Goal: Task Accomplishment & Management: Manage account settings

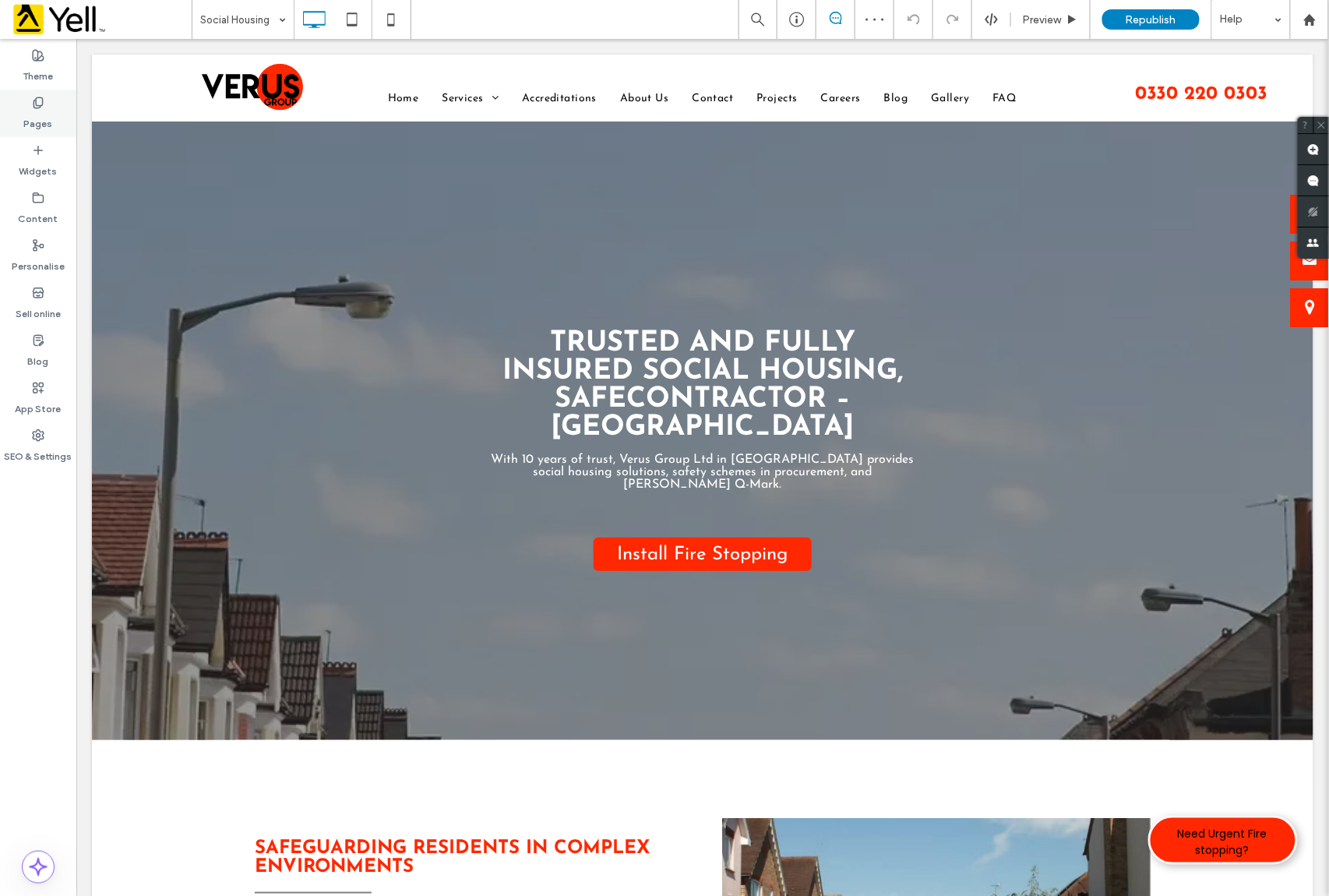
click at [36, 115] on label "Pages" at bounding box center [38, 119] width 29 height 22
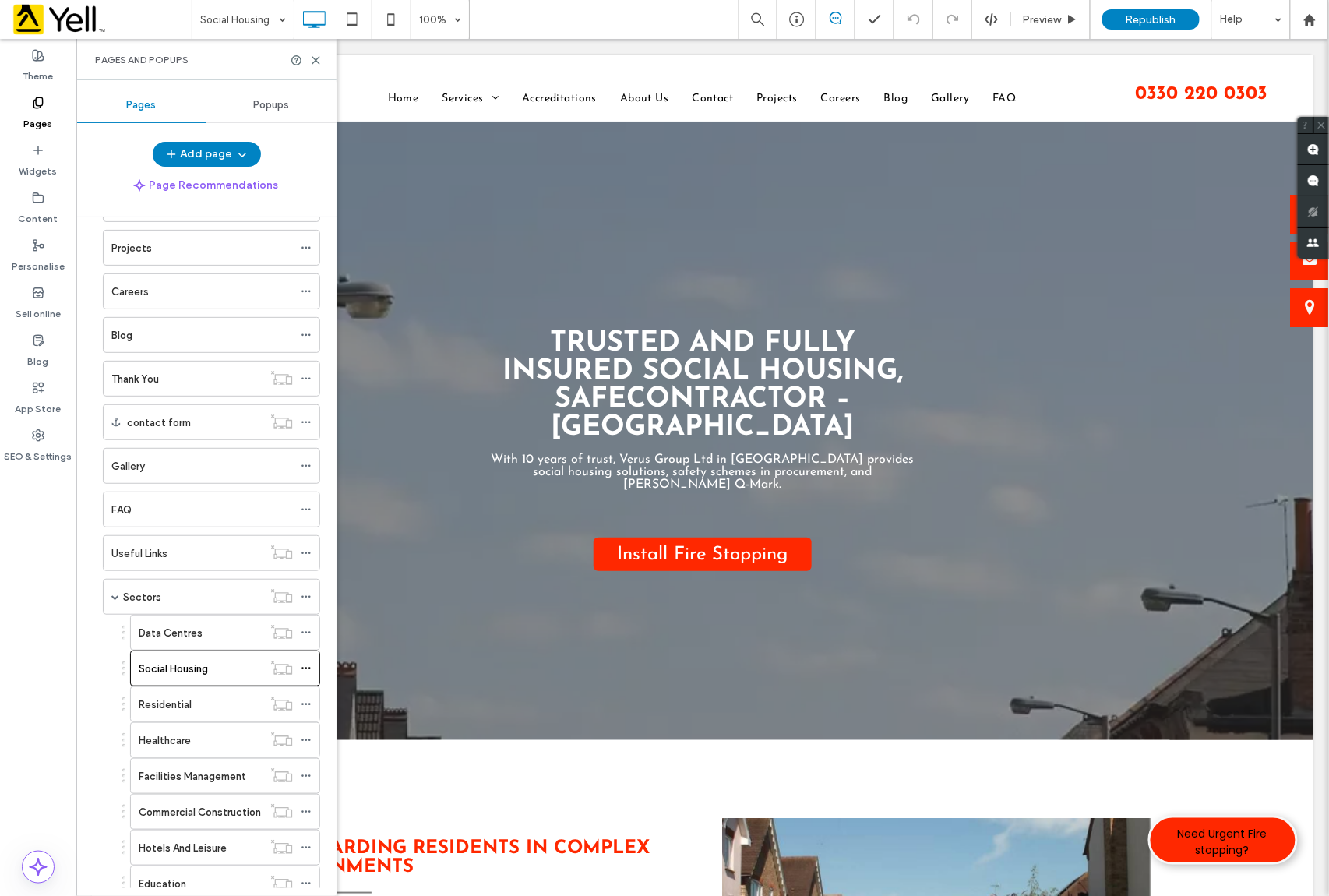
scroll to position [296, 0]
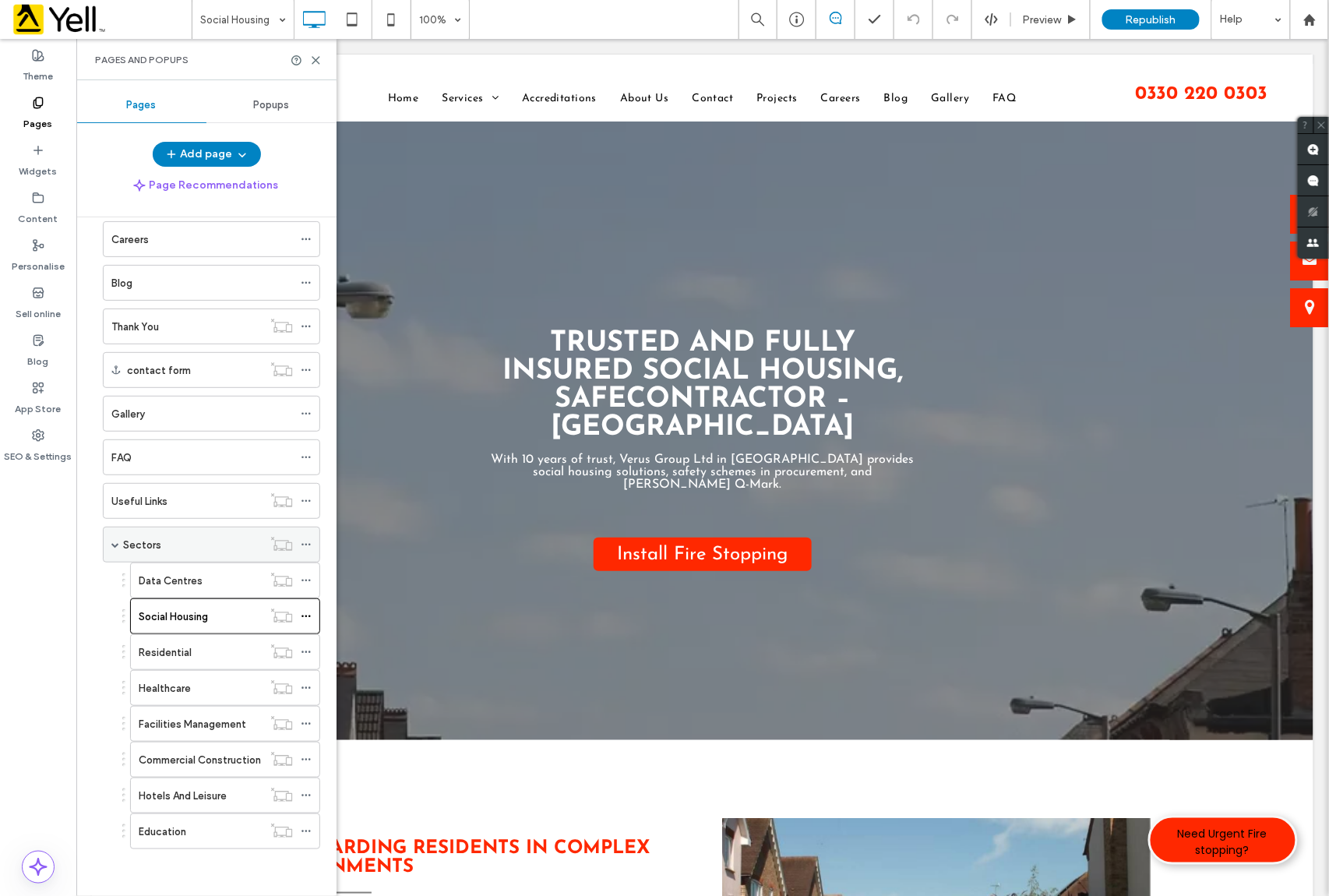
click at [207, 540] on div "Sectors" at bounding box center [193, 545] width 139 height 17
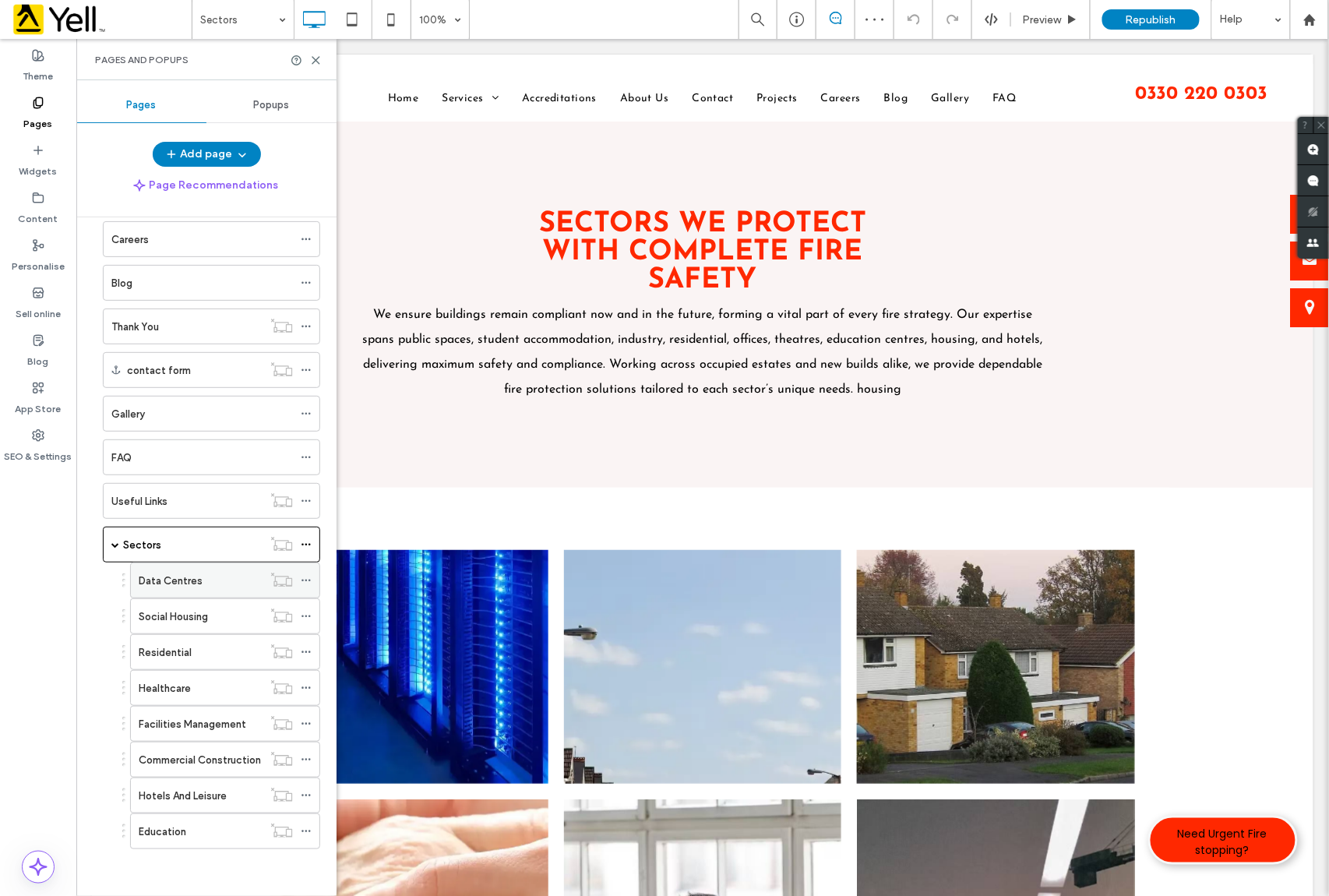
click at [225, 573] on div "Data Centres" at bounding box center [200, 580] width 124 height 17
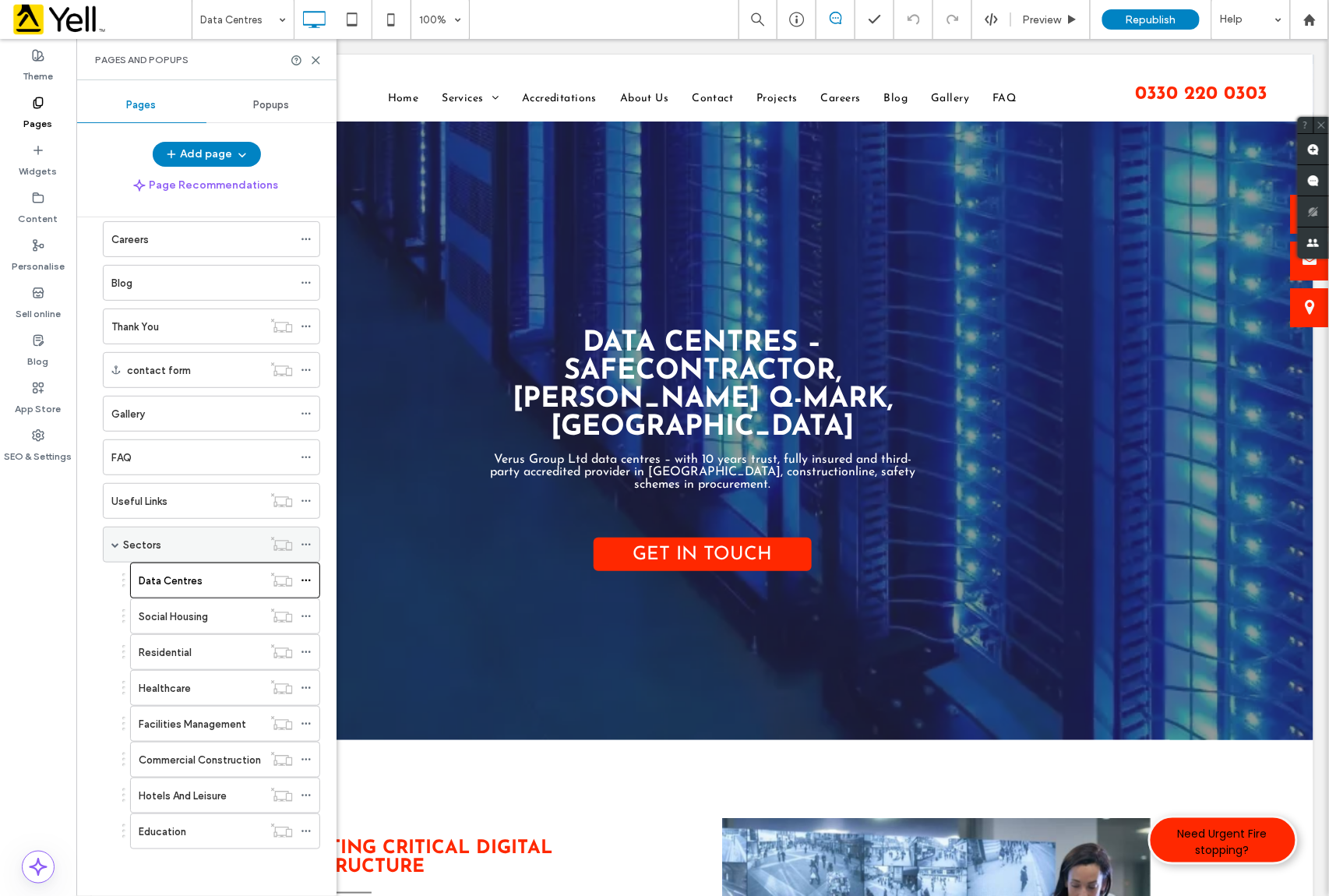
click at [309, 544] on use at bounding box center [306, 545] width 9 height 3
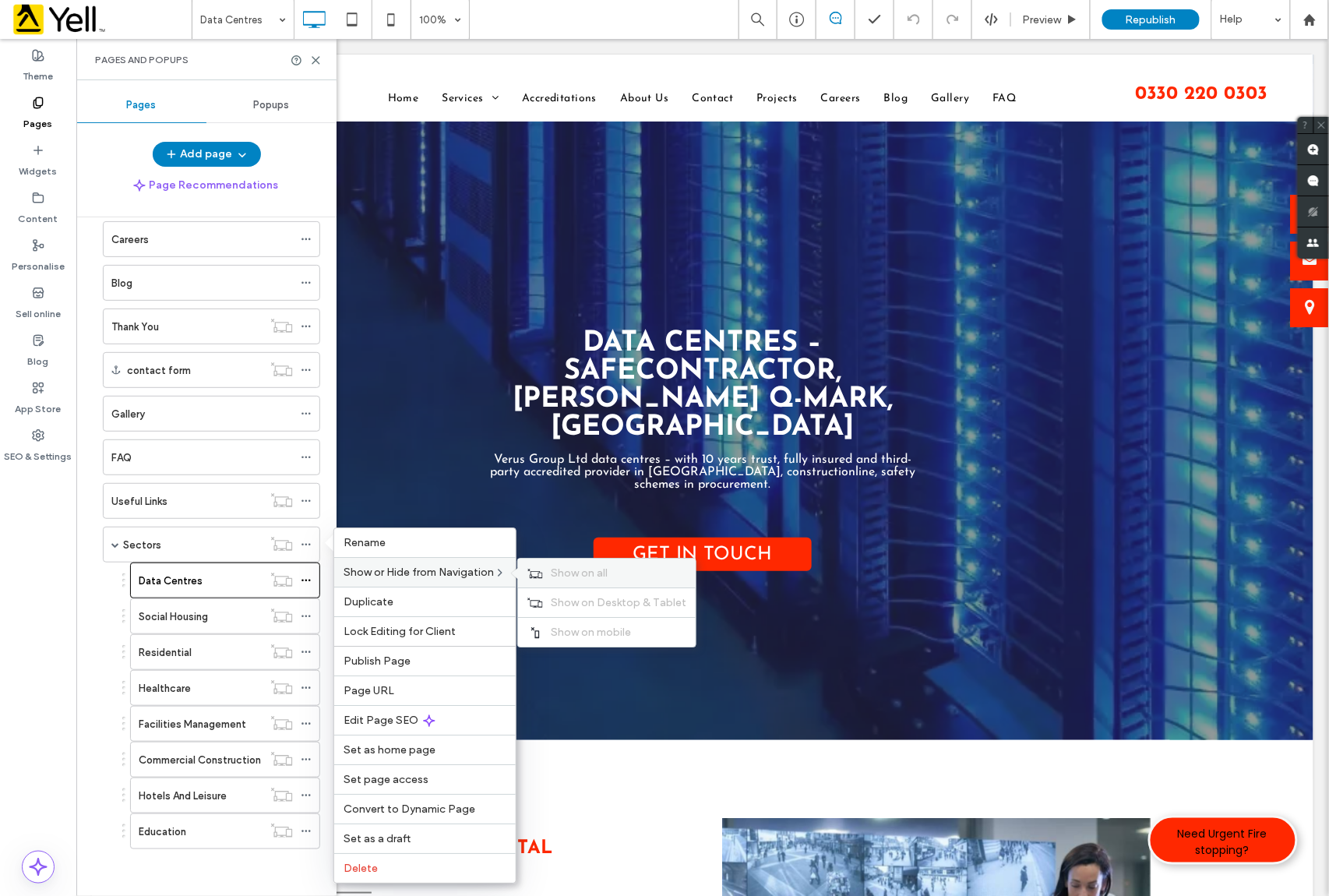
click at [568, 574] on span "Show on all" at bounding box center [579, 573] width 57 height 13
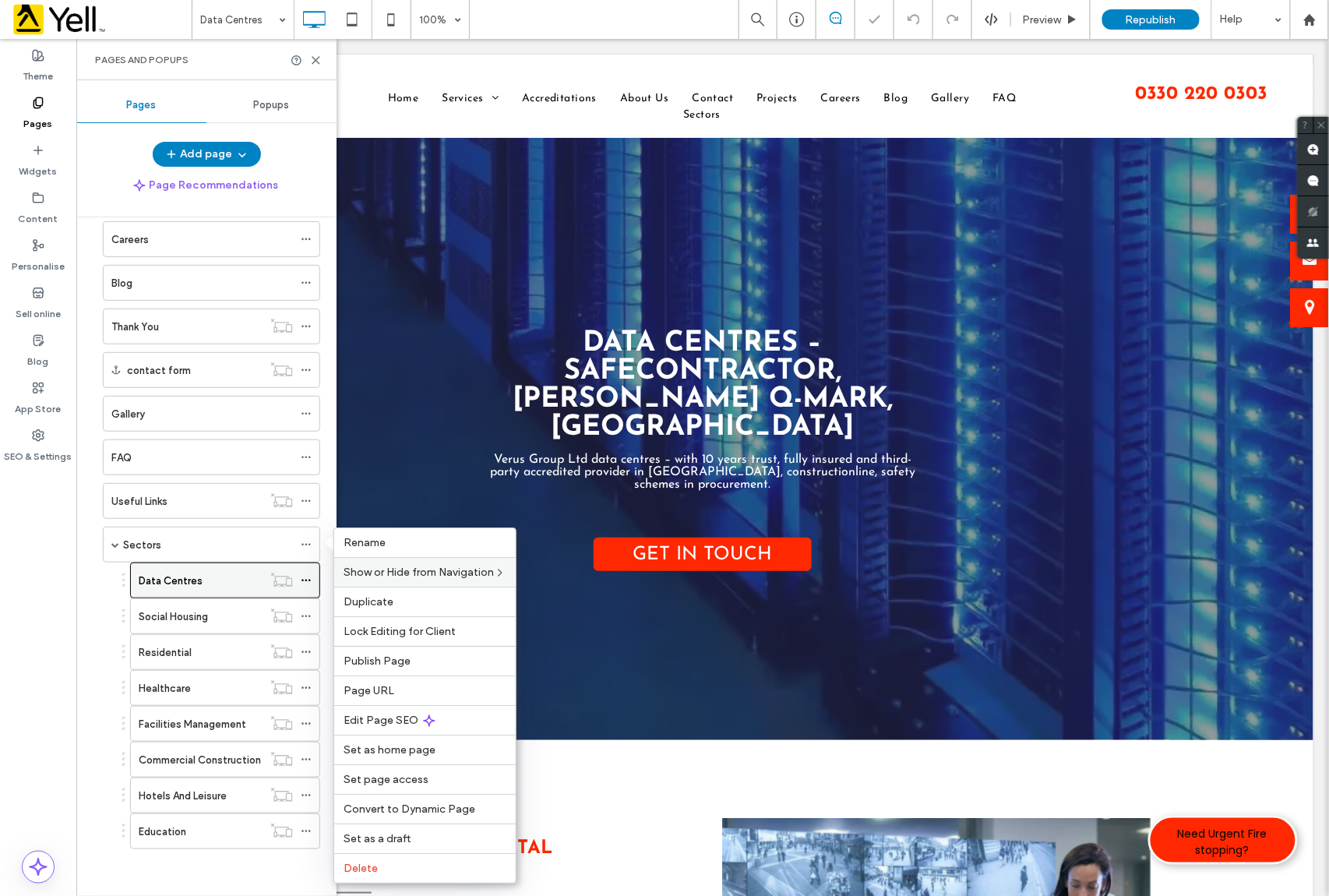
click at [305, 580] on use at bounding box center [306, 580] width 9 height 3
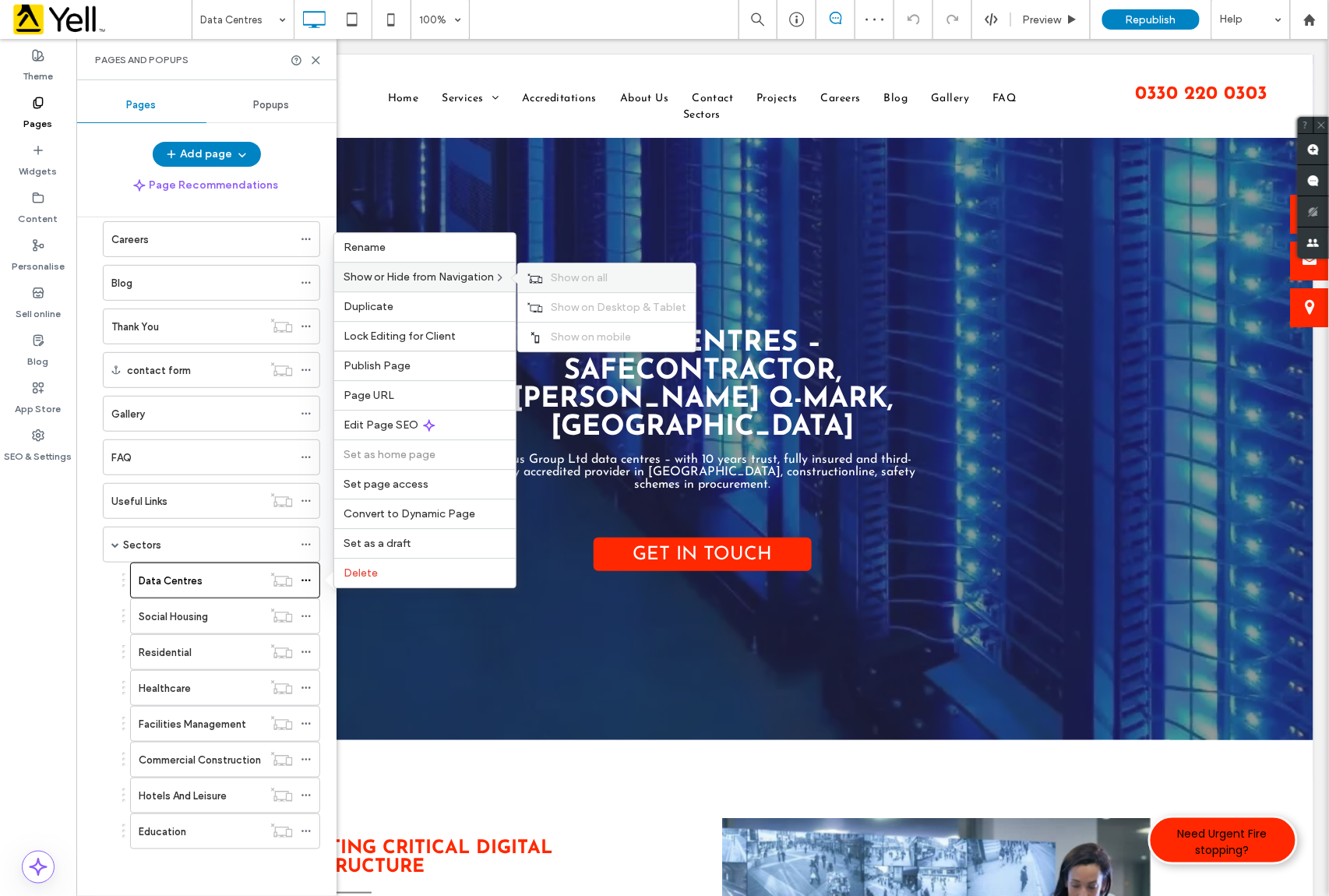
click at [590, 272] on span "Show on all" at bounding box center [579, 277] width 57 height 13
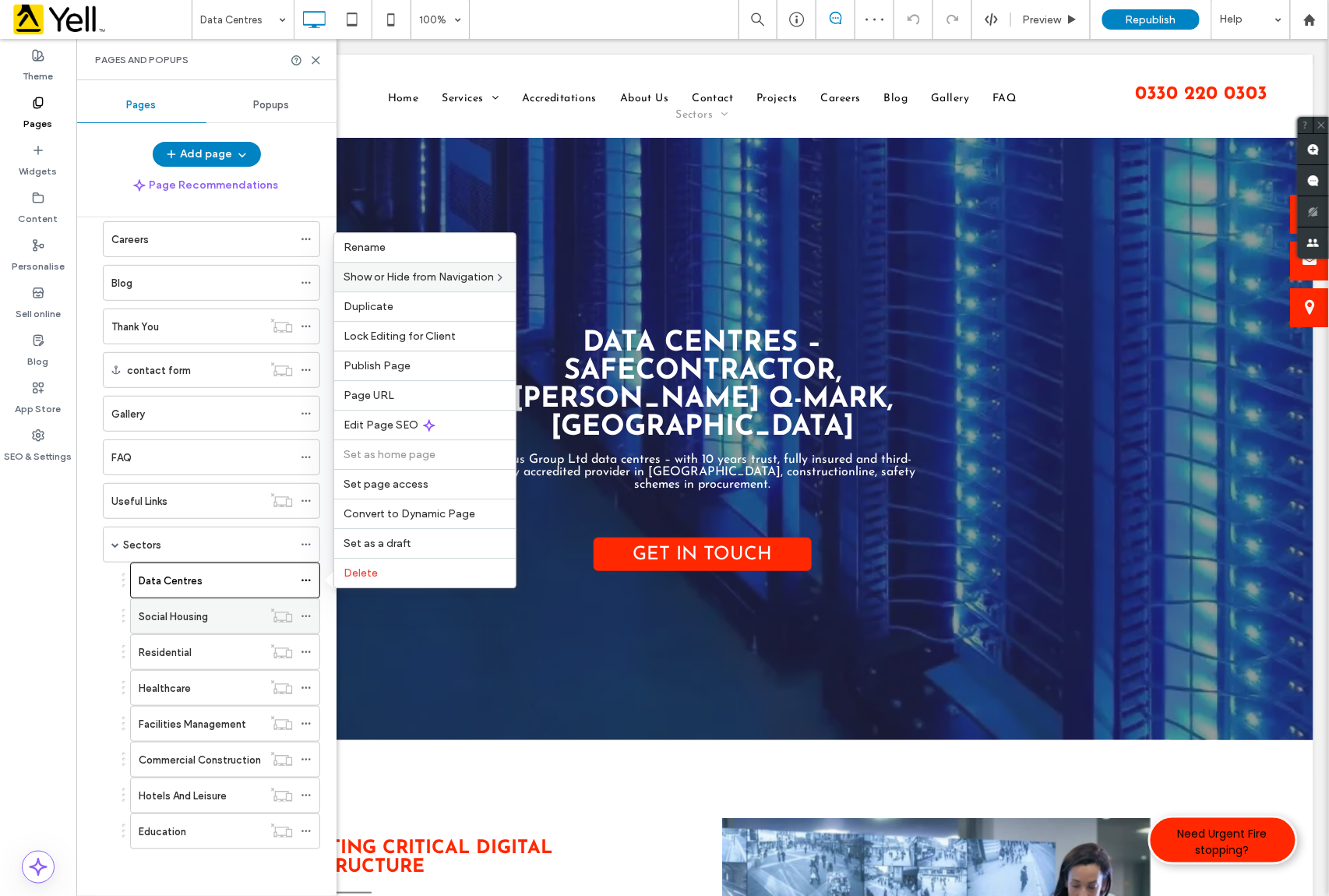
click at [301, 617] on icon at bounding box center [306, 616] width 11 height 11
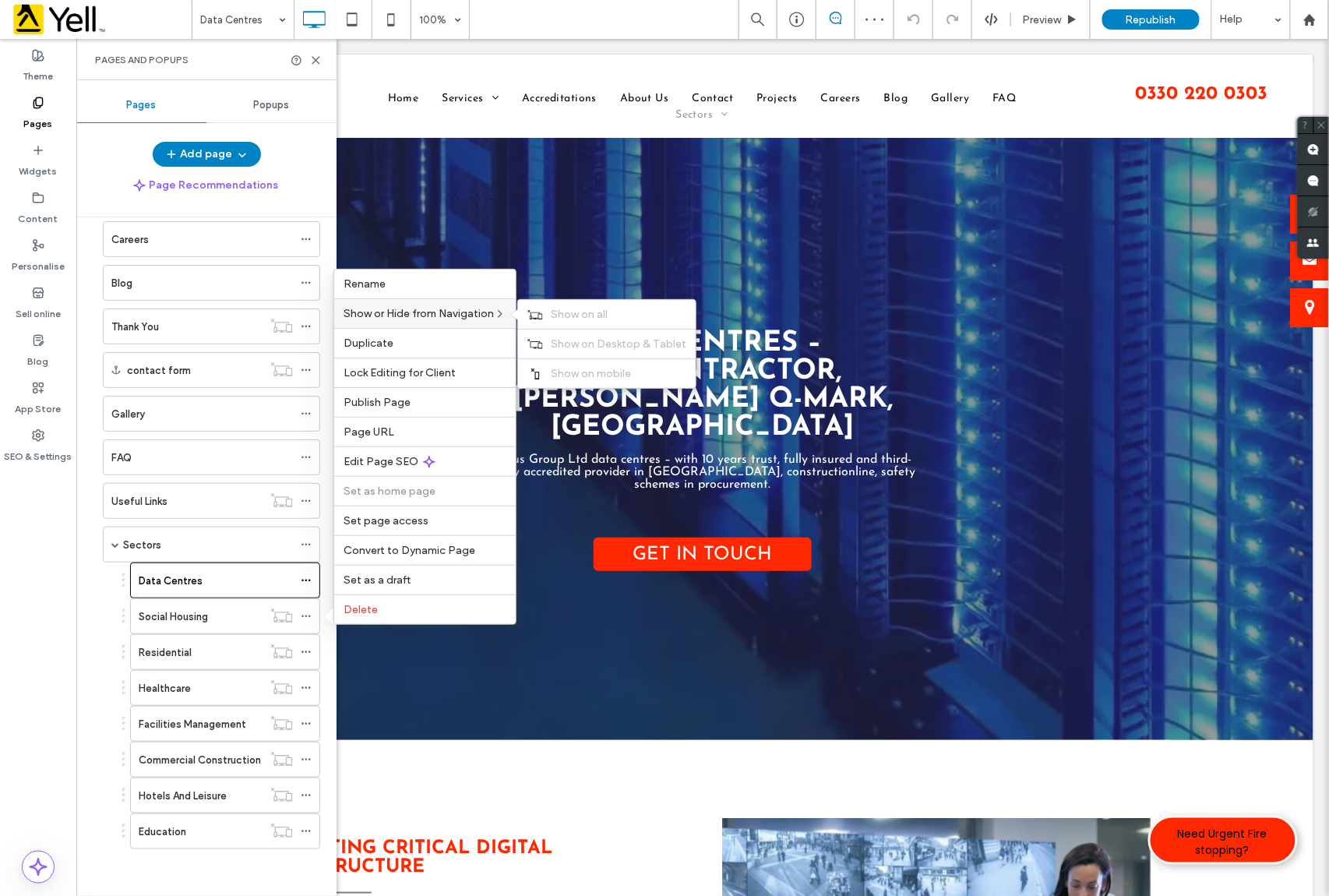
click at [427, 312] on span "Show or Hide from Navigation" at bounding box center [418, 313] width 151 height 13
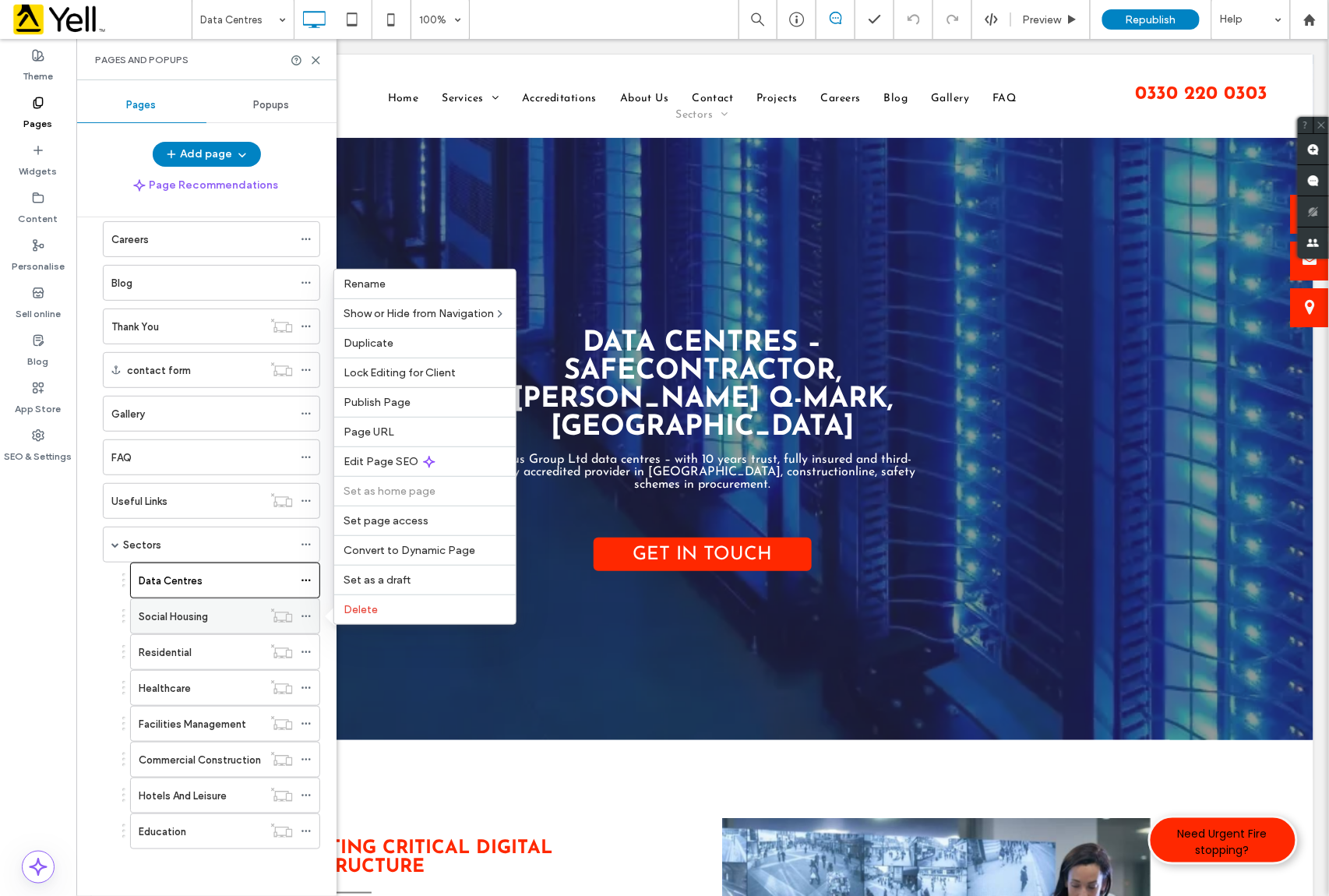
click at [306, 615] on icon at bounding box center [306, 616] width 11 height 11
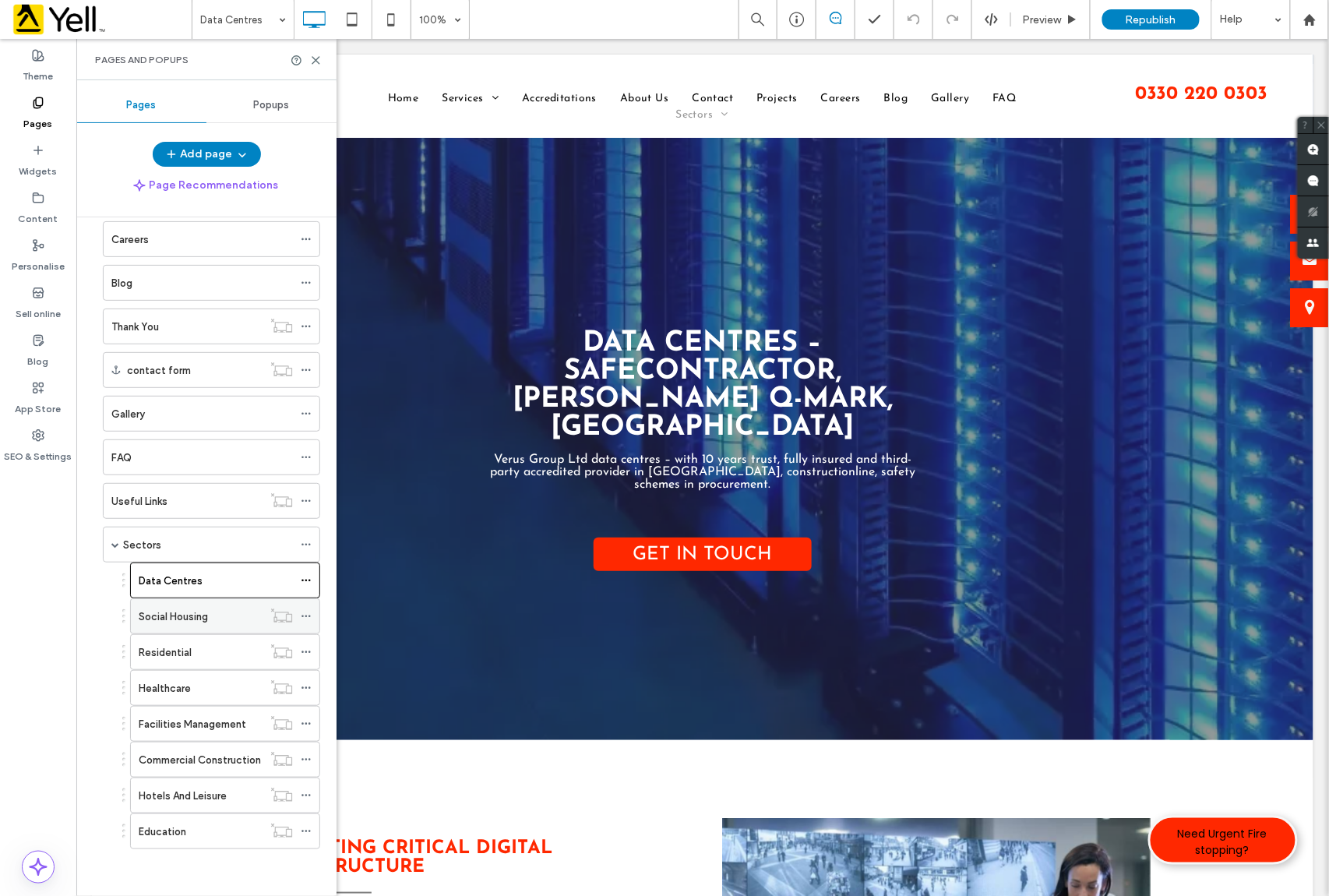
click at [306, 605] on span at bounding box center [306, 616] width 11 height 24
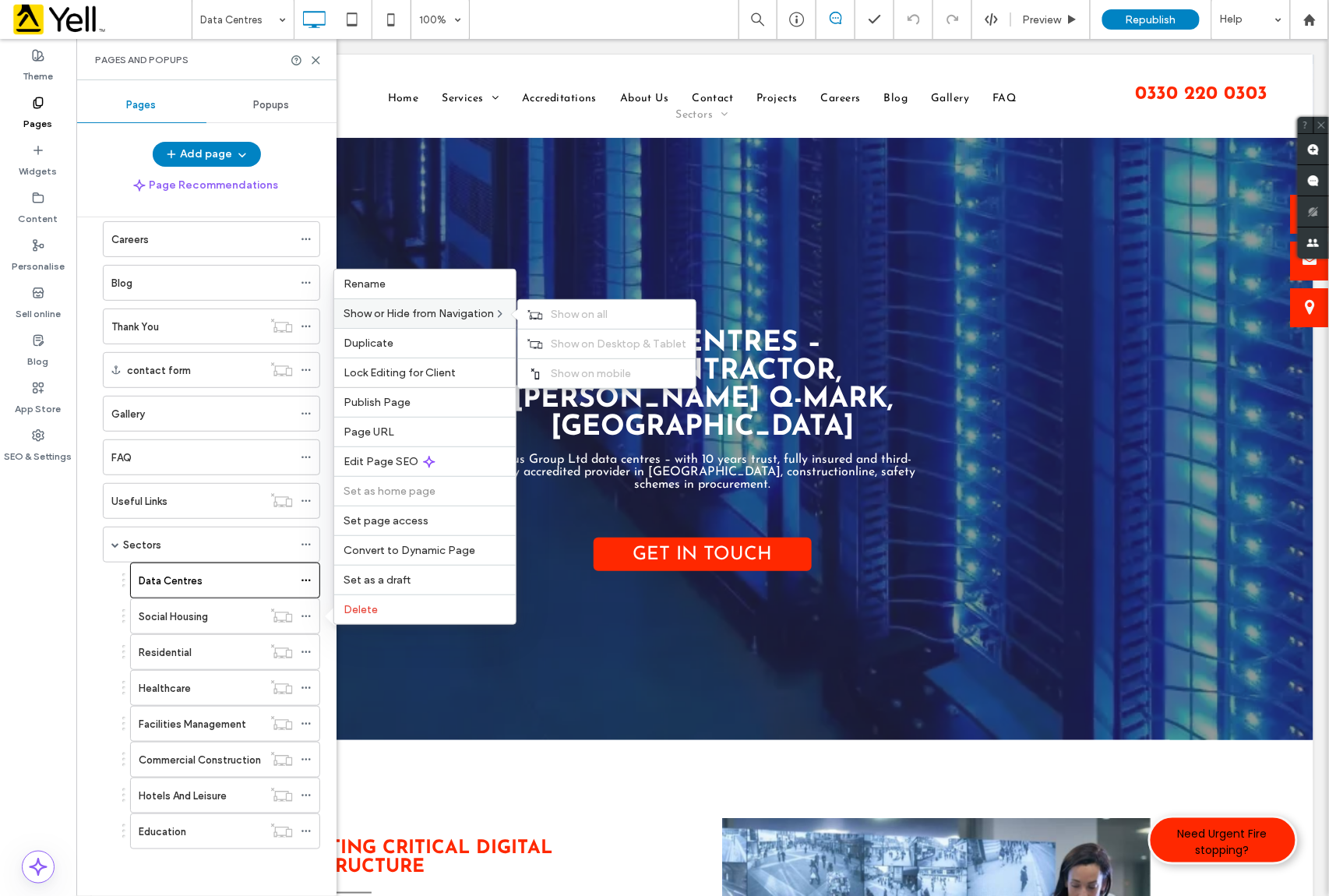
click at [415, 307] on span "Show or Hide from Navigation" at bounding box center [418, 313] width 151 height 13
click at [589, 312] on span "Show on all" at bounding box center [579, 314] width 57 height 13
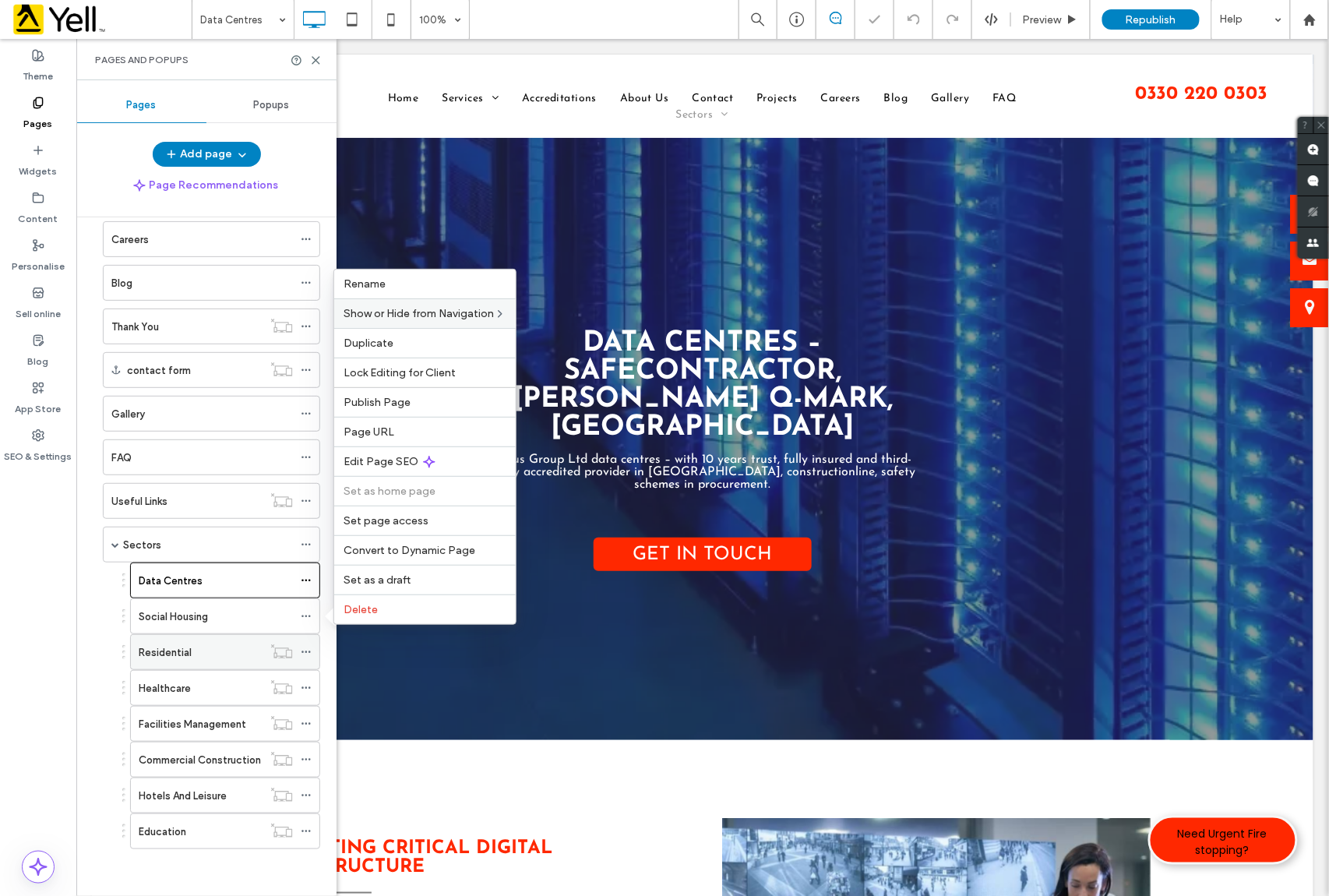
click at [304, 656] on span at bounding box center [306, 652] width 11 height 24
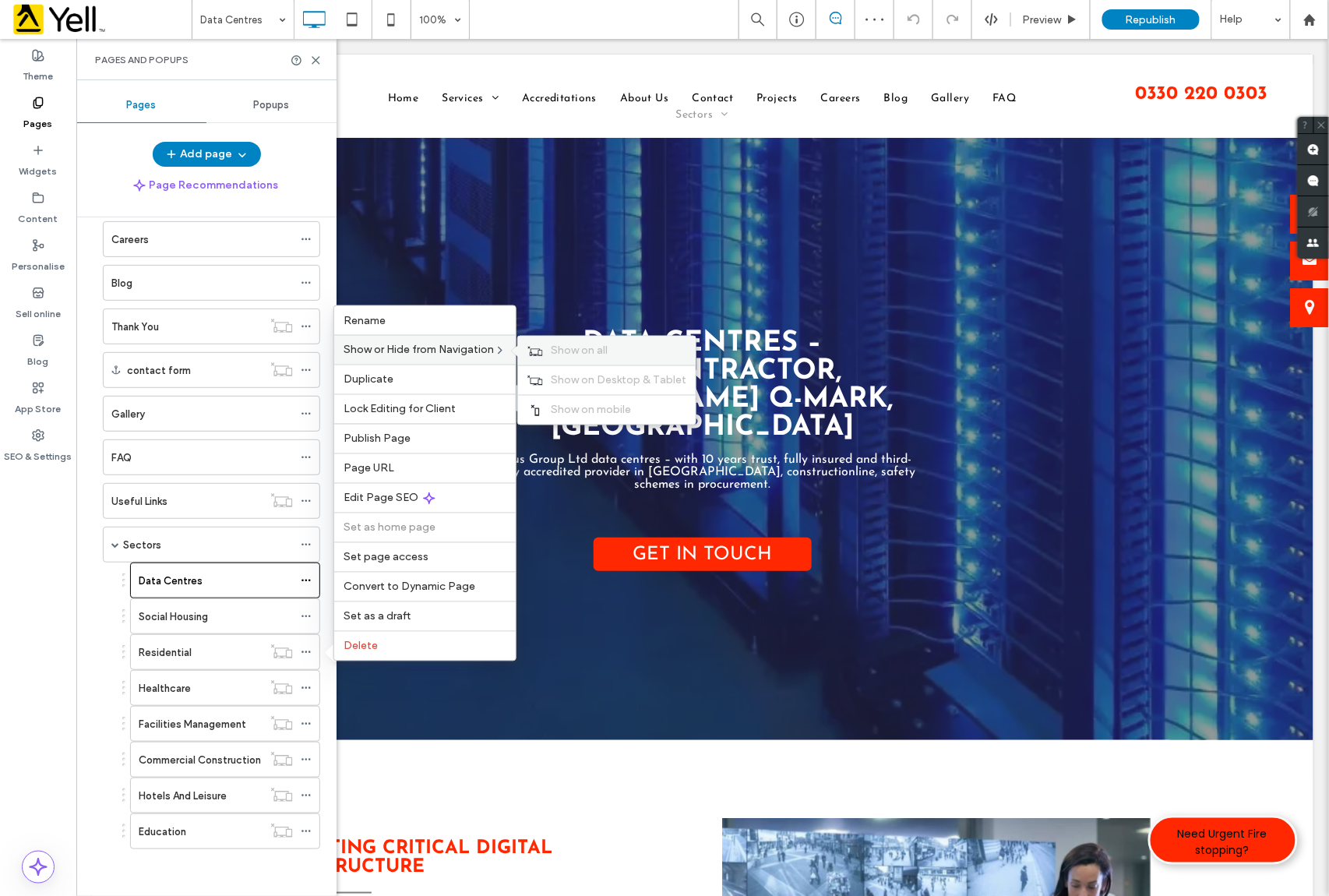
click at [575, 344] on span "Show on all" at bounding box center [579, 350] width 57 height 13
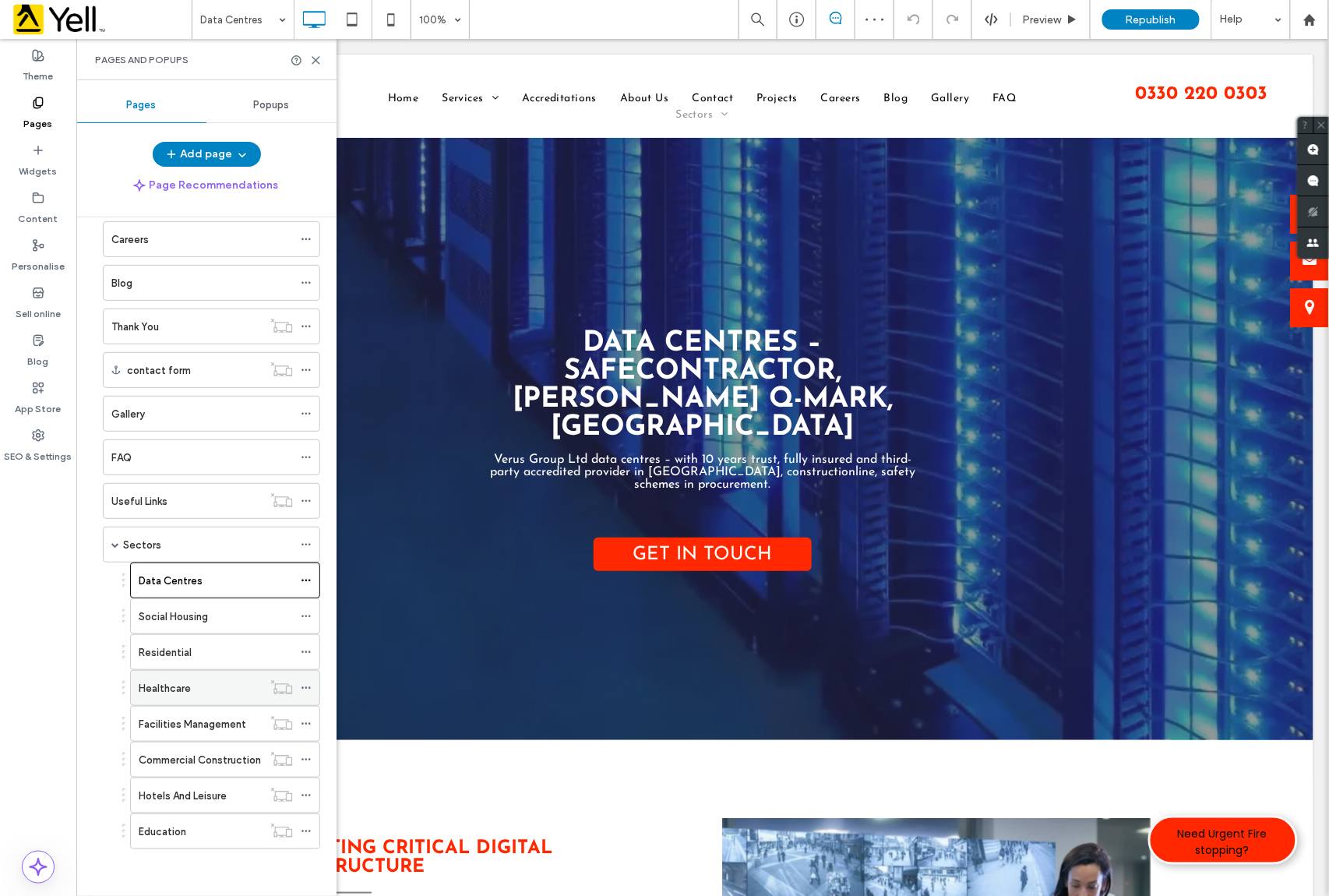
click at [301, 682] on icon at bounding box center [306, 688] width 11 height 11
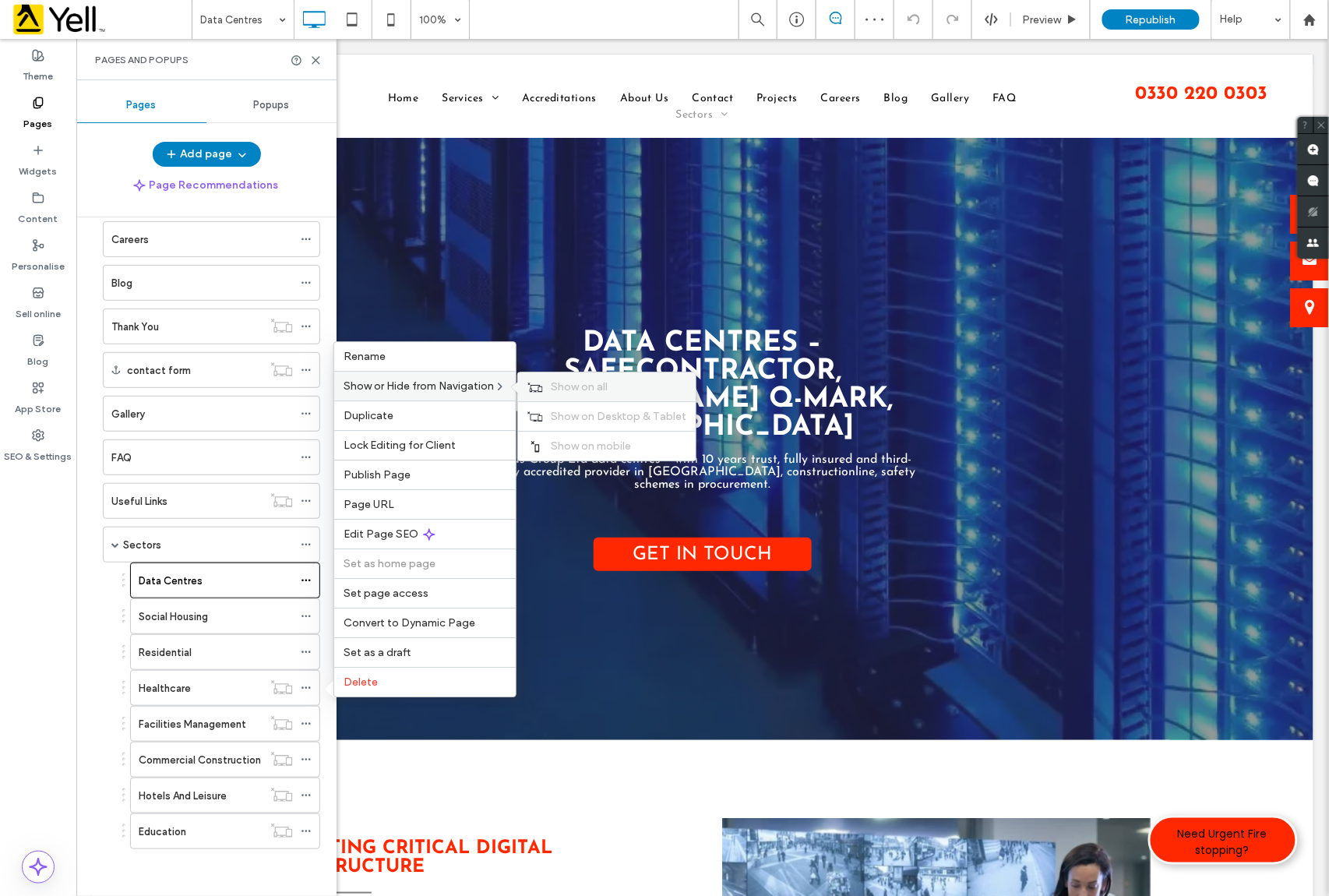
click at [571, 381] on span "Show on all" at bounding box center [579, 386] width 57 height 13
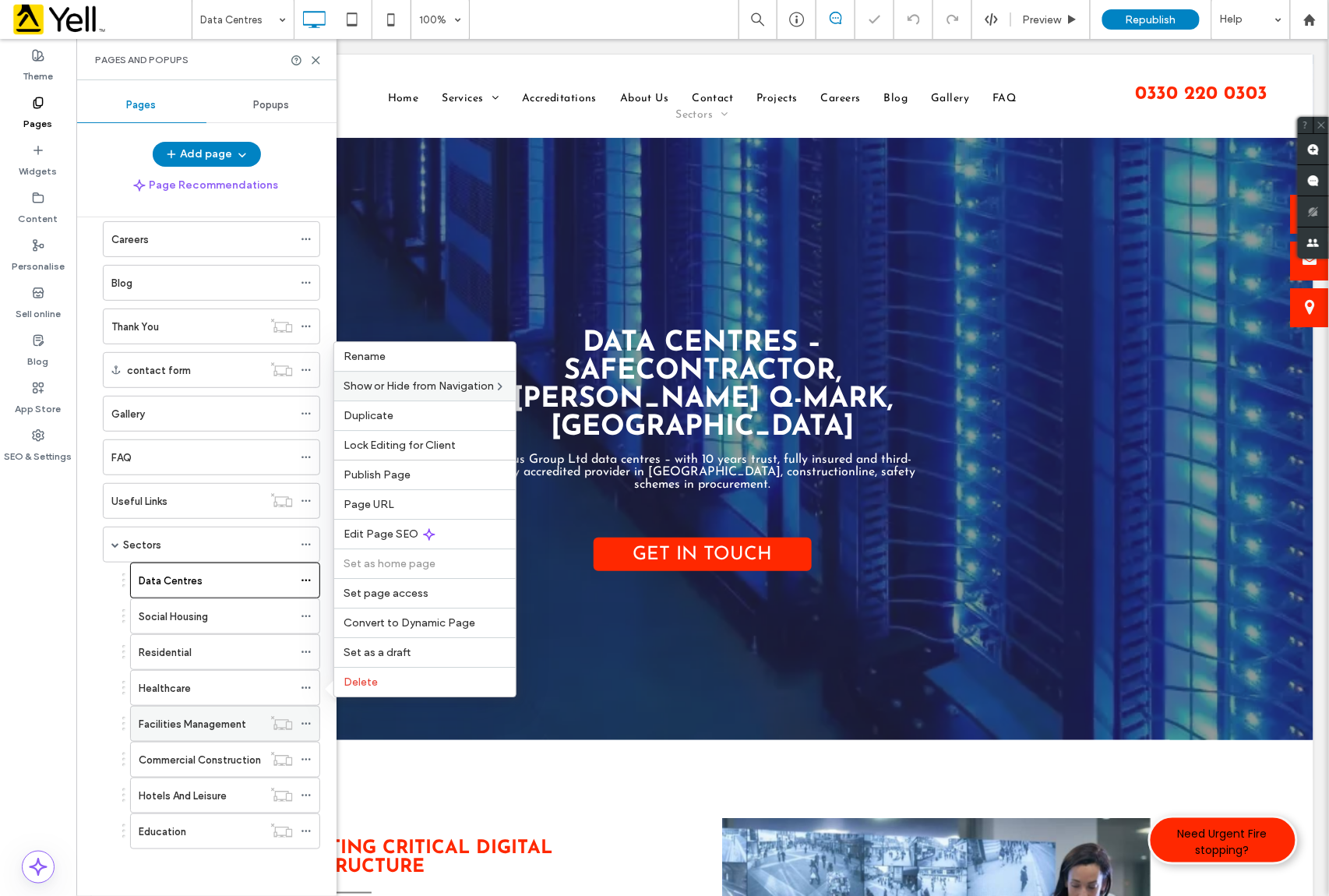
click at [306, 716] on span at bounding box center [306, 723] width 11 height 24
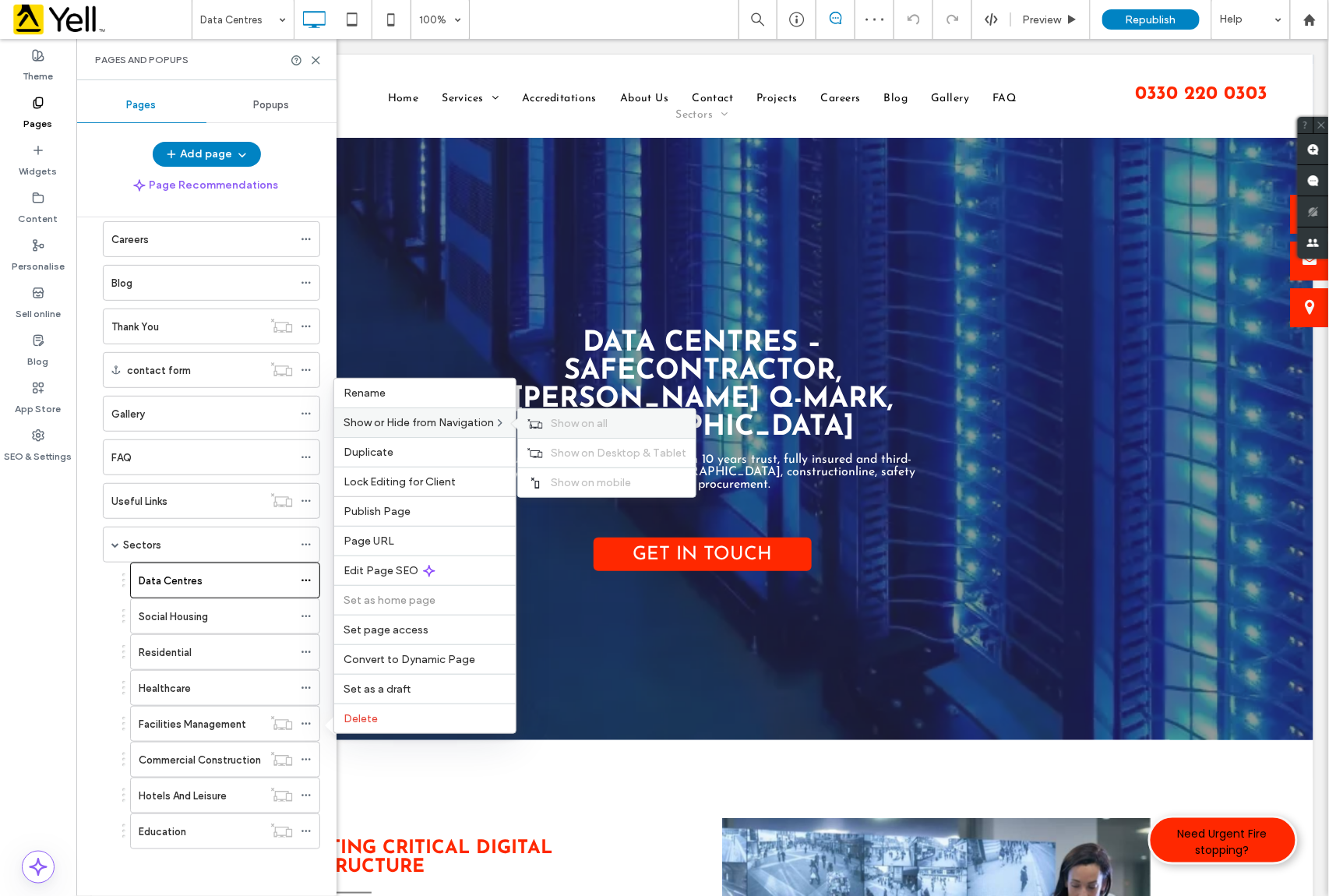
click at [600, 417] on span "Show on all" at bounding box center [579, 423] width 57 height 13
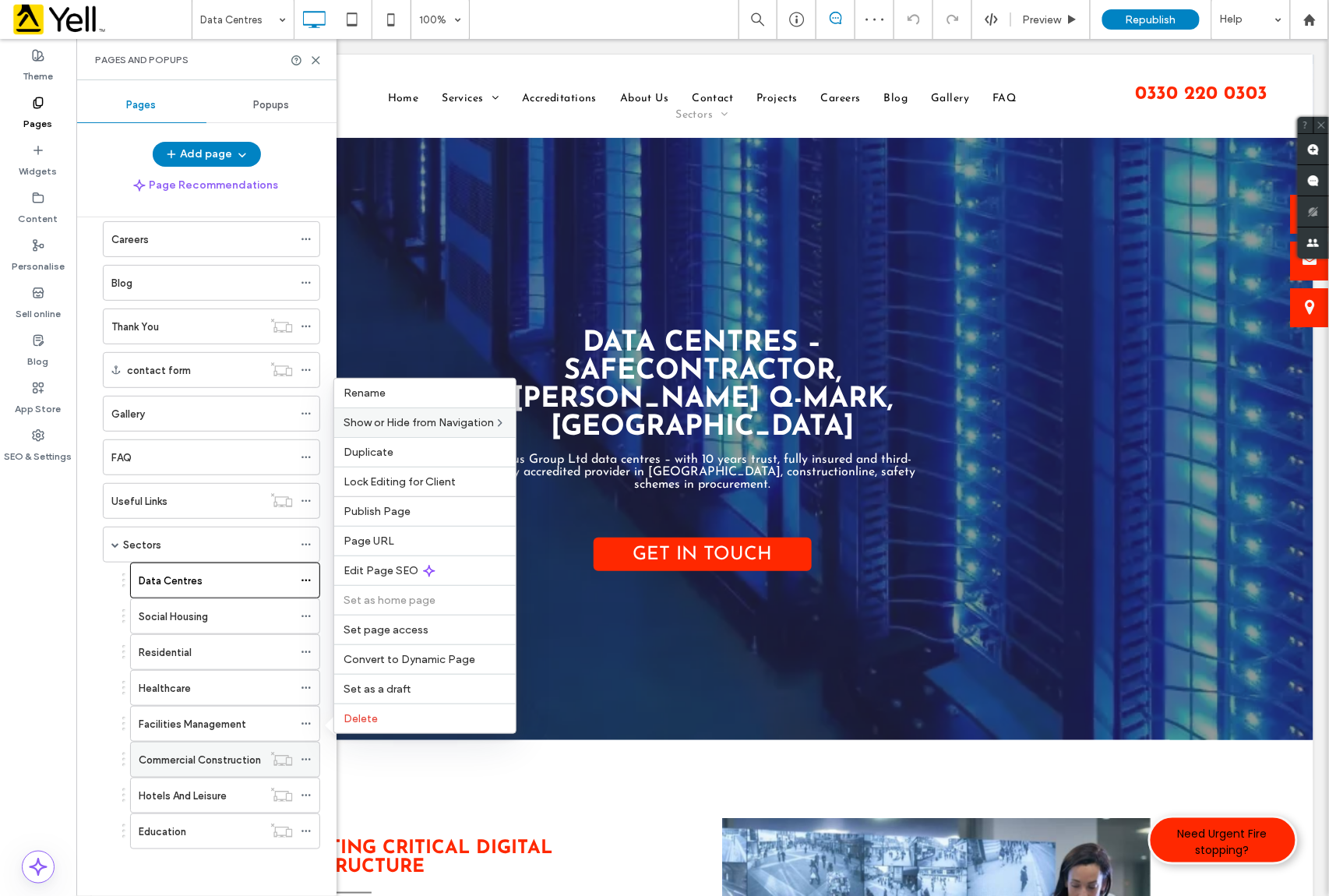
click at [304, 754] on icon at bounding box center [306, 759] width 11 height 11
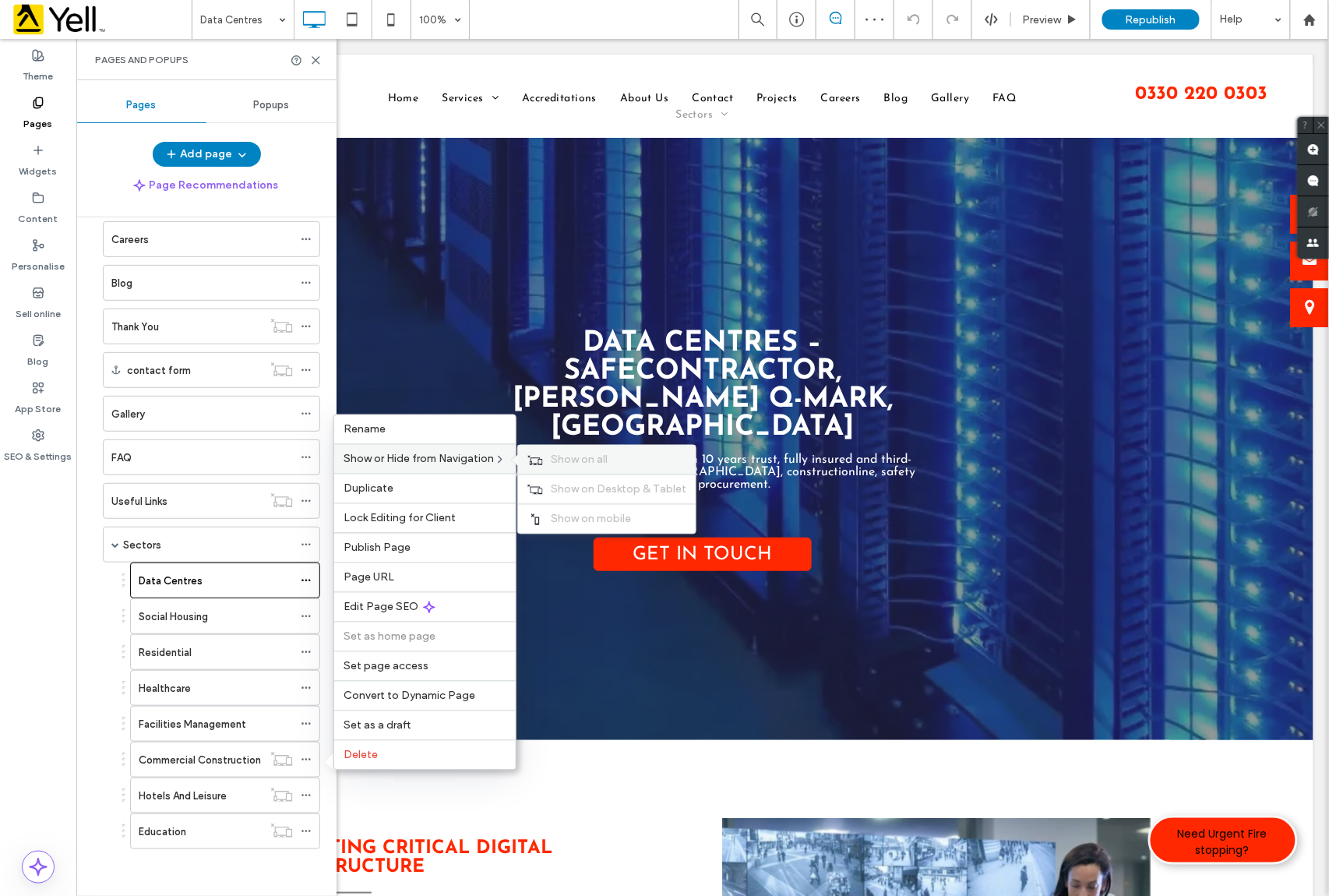
click at [568, 453] on span "Show on all" at bounding box center [579, 459] width 57 height 13
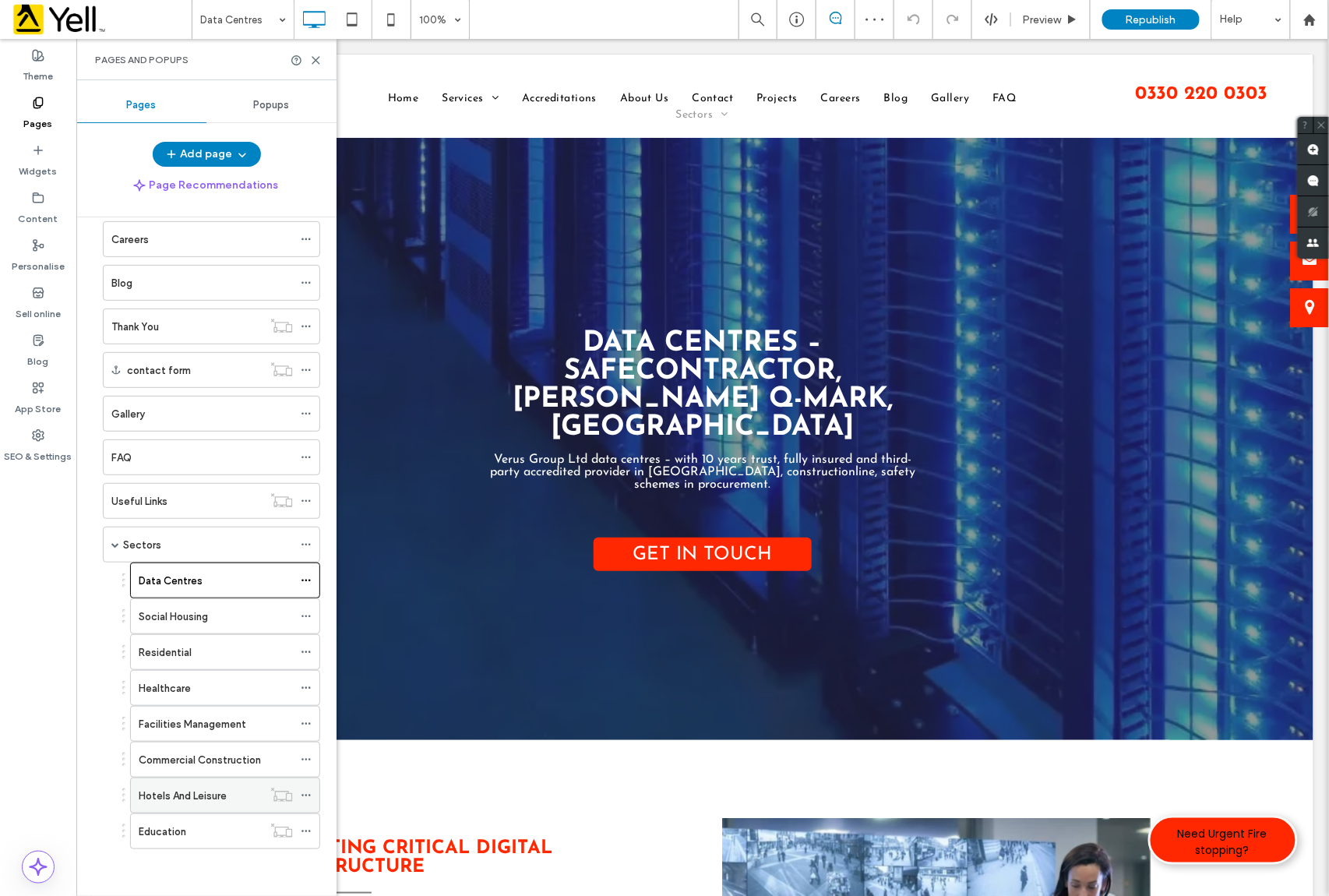
click at [301, 797] on icon at bounding box center [306, 796] width 11 height 11
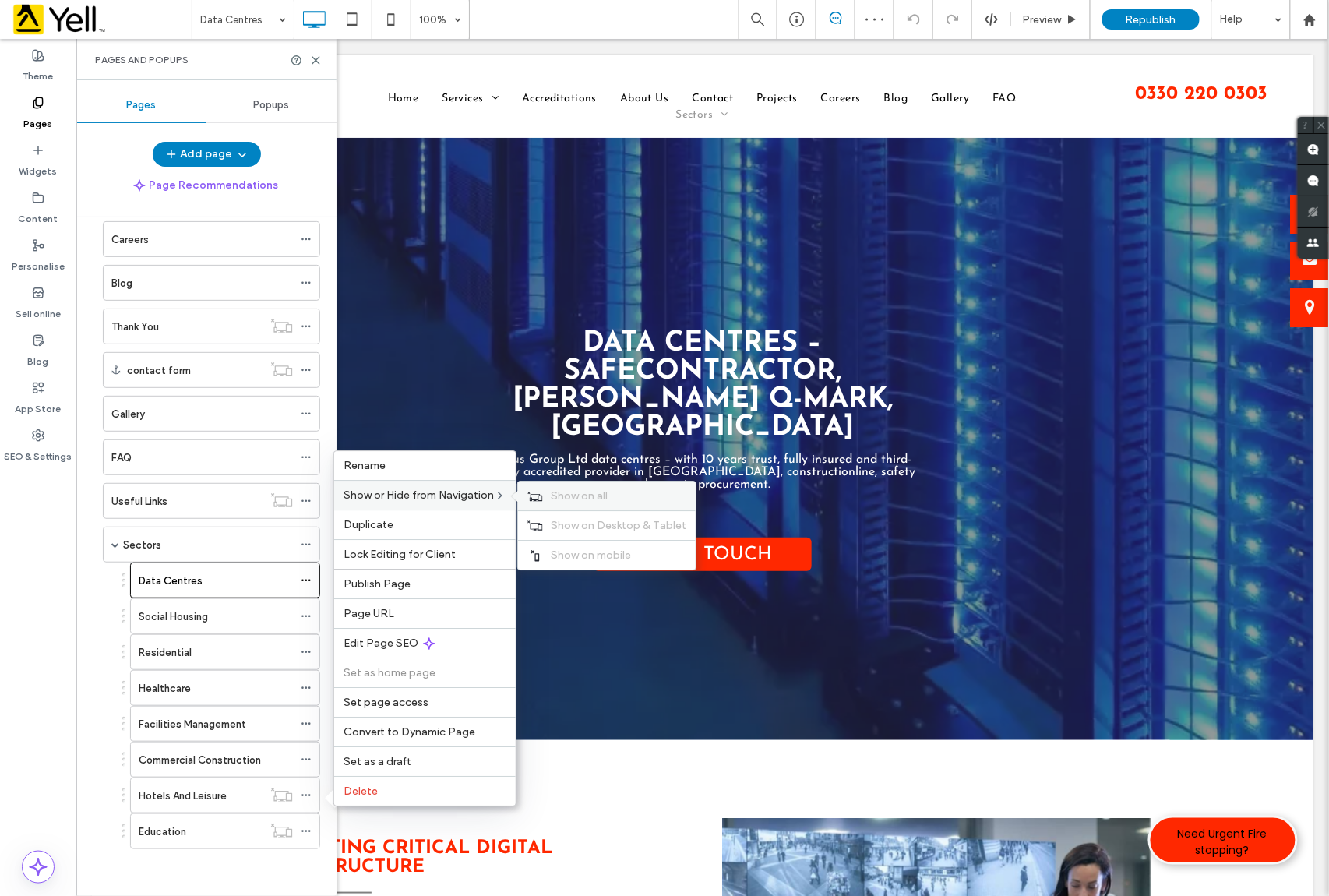
click at [570, 489] on span "Show on all" at bounding box center [579, 495] width 57 height 13
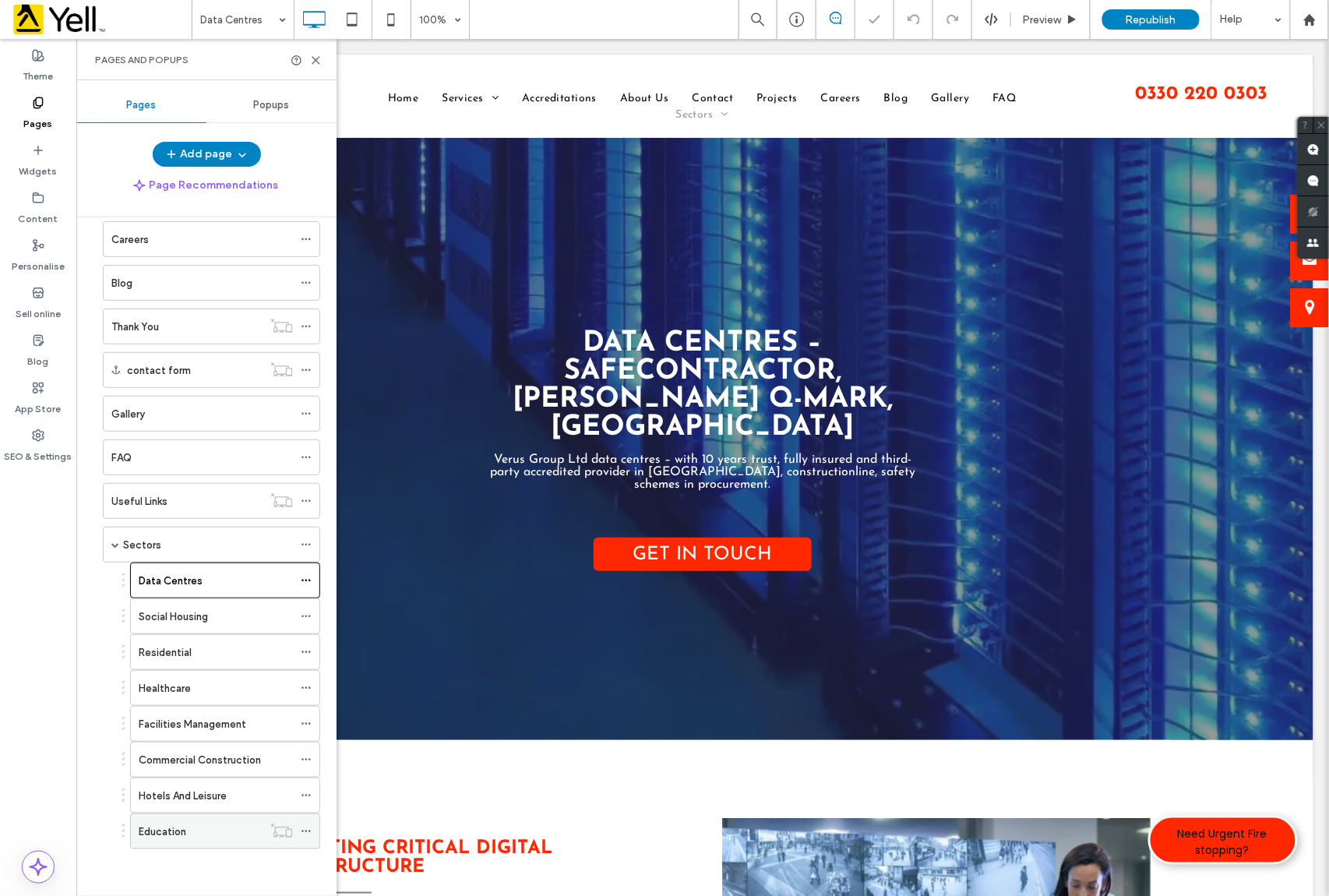
click at [304, 826] on icon at bounding box center [306, 832] width 11 height 11
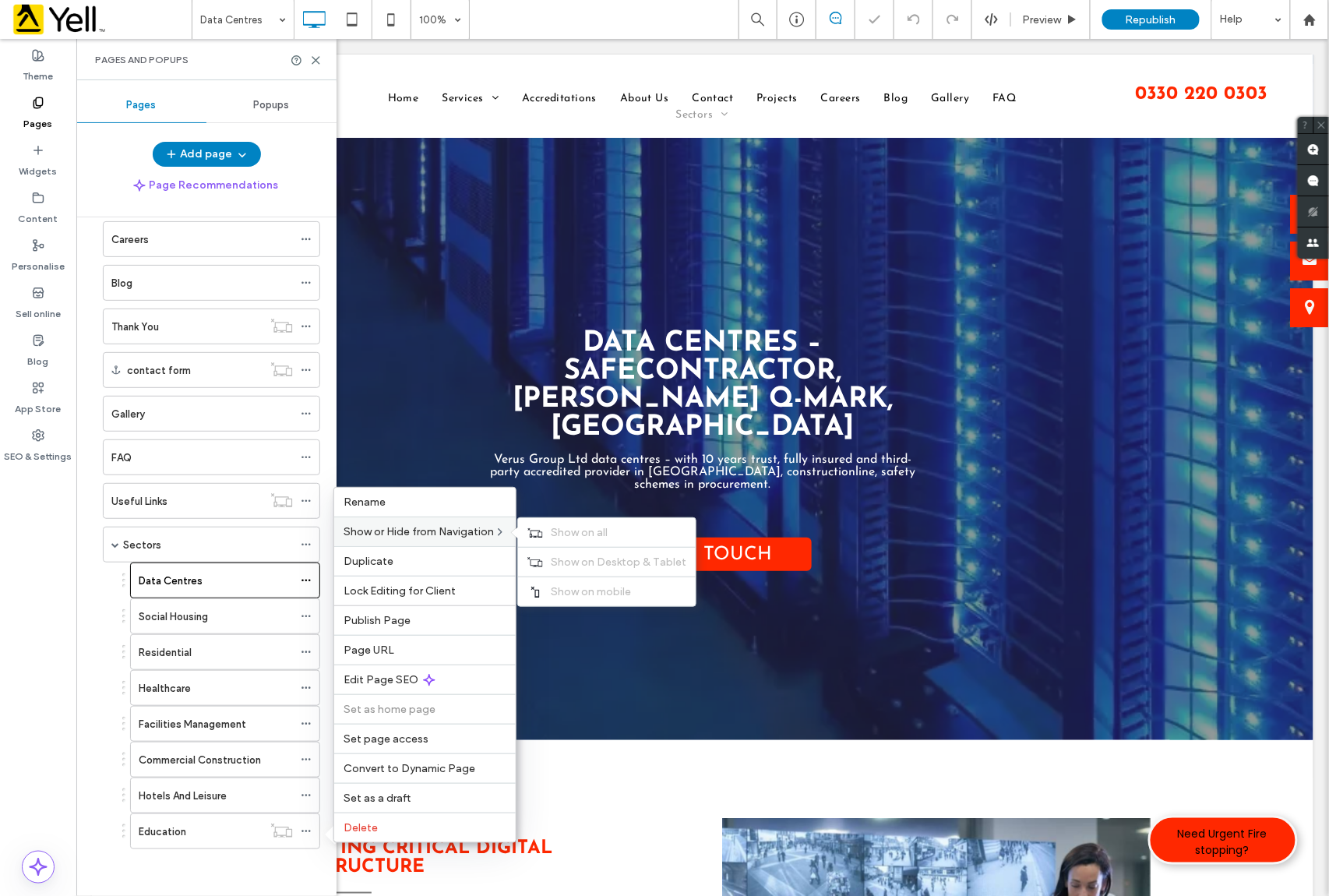
click at [444, 526] on span "Show or Hide from Navigation" at bounding box center [418, 532] width 151 height 13
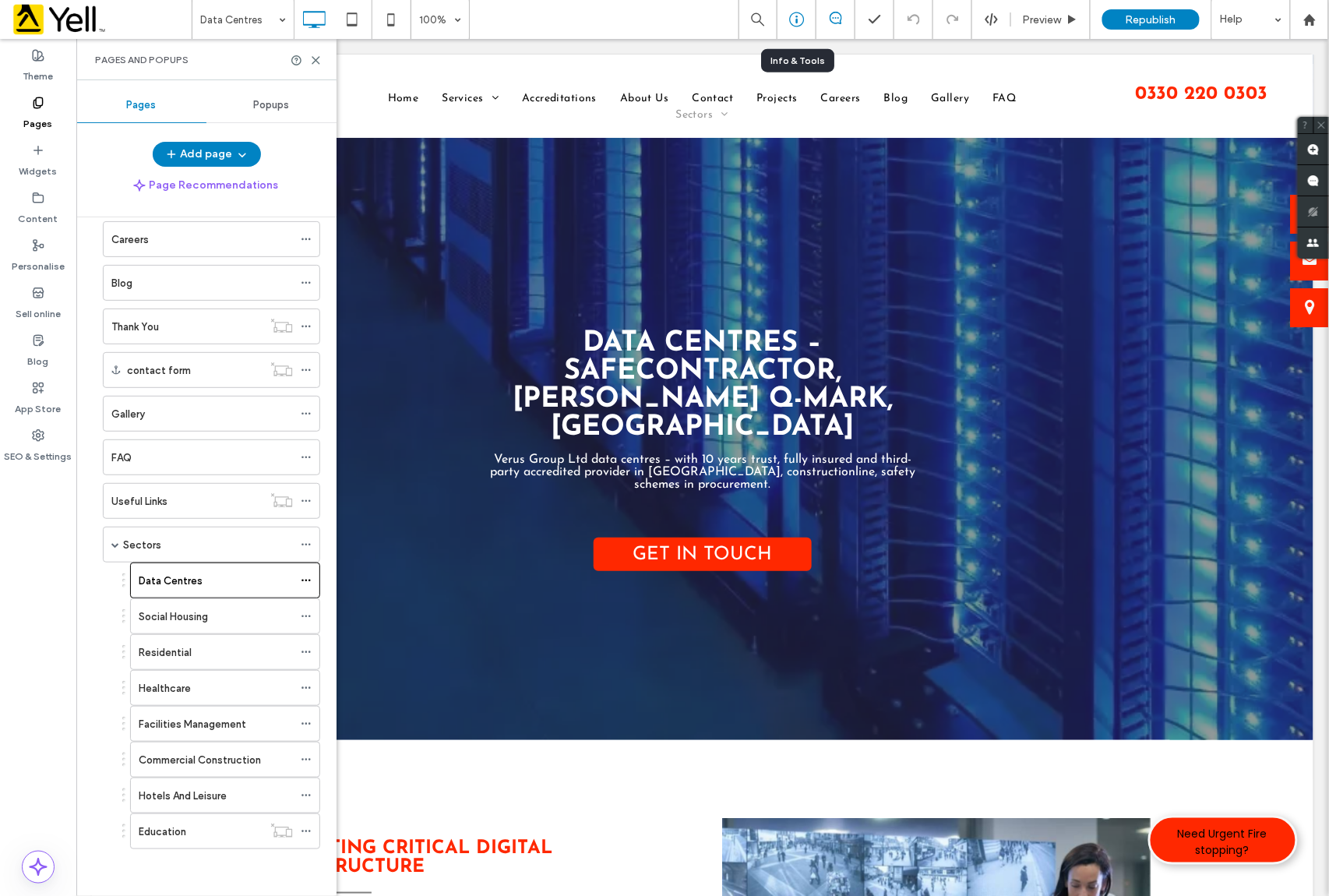
click at [797, 12] on use at bounding box center [797, 19] width 15 height 15
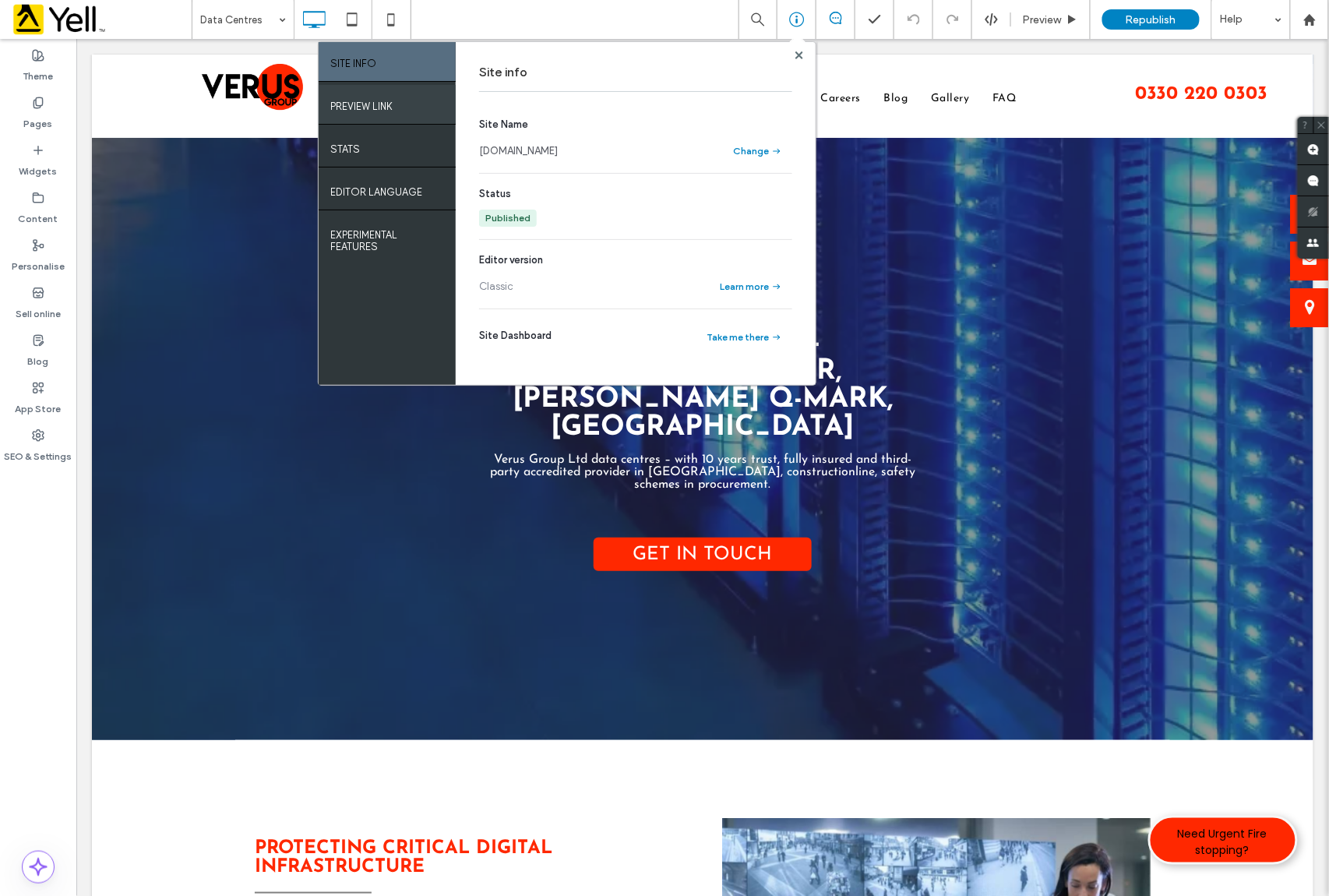
click at [370, 111] on label "PREVIEW LINK" at bounding box center [362, 102] width 63 height 19
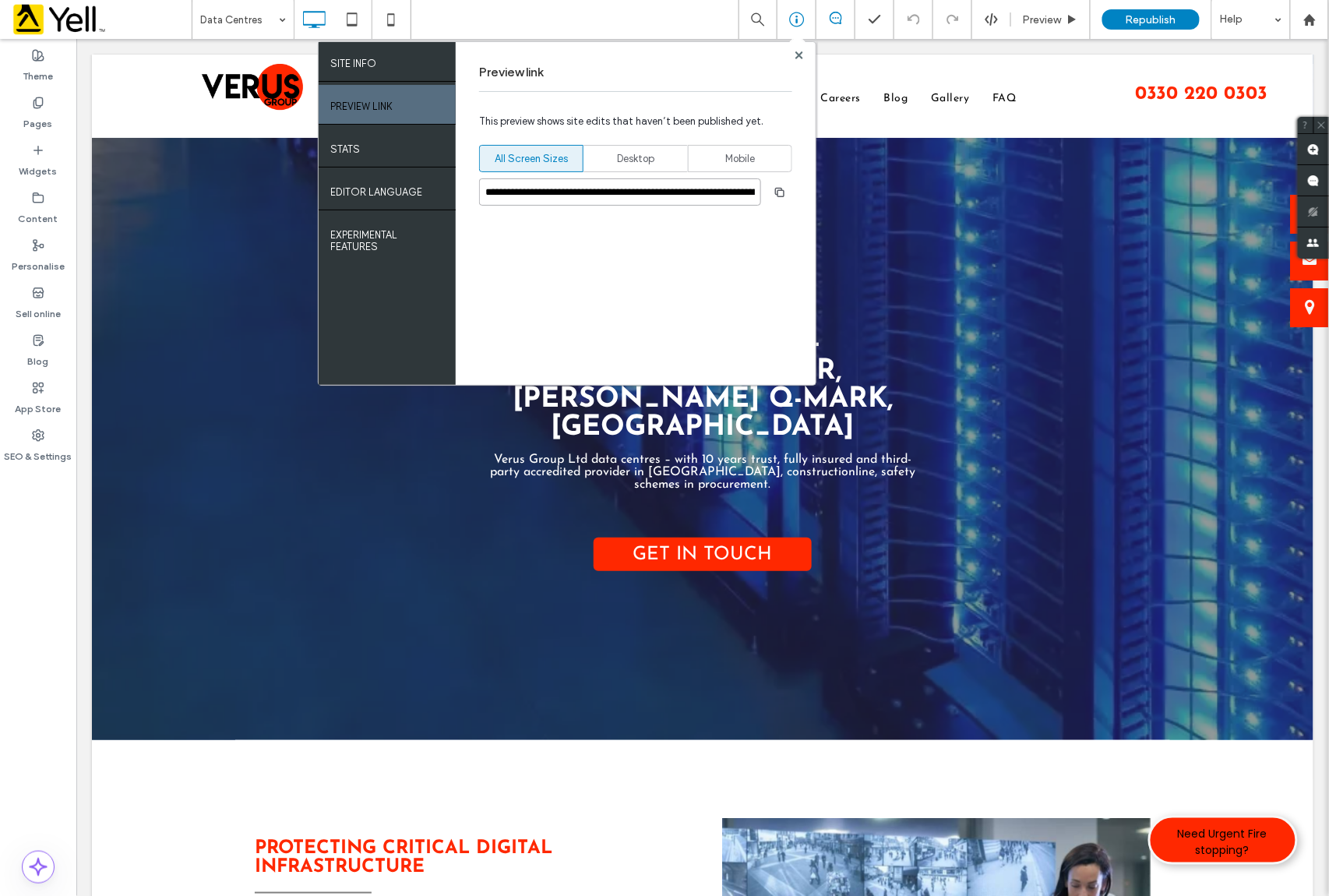
scroll to position [0, 113]
drag, startPoint x: 556, startPoint y: 232, endPoint x: 817, endPoint y: 213, distance: 261.7
